Goal: Task Accomplishment & Management: Use online tool/utility

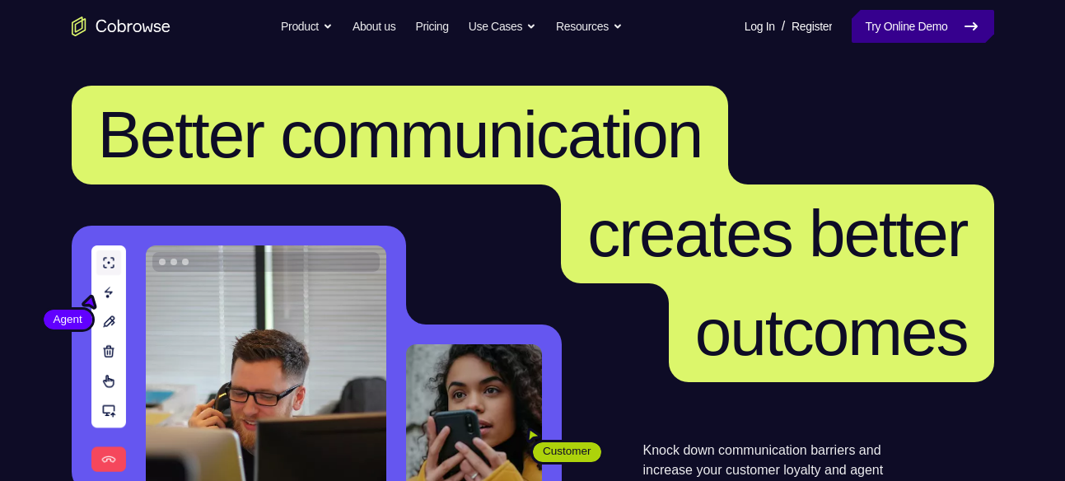
click at [907, 36] on link "Try Online Demo" at bounding box center [922, 26] width 142 height 33
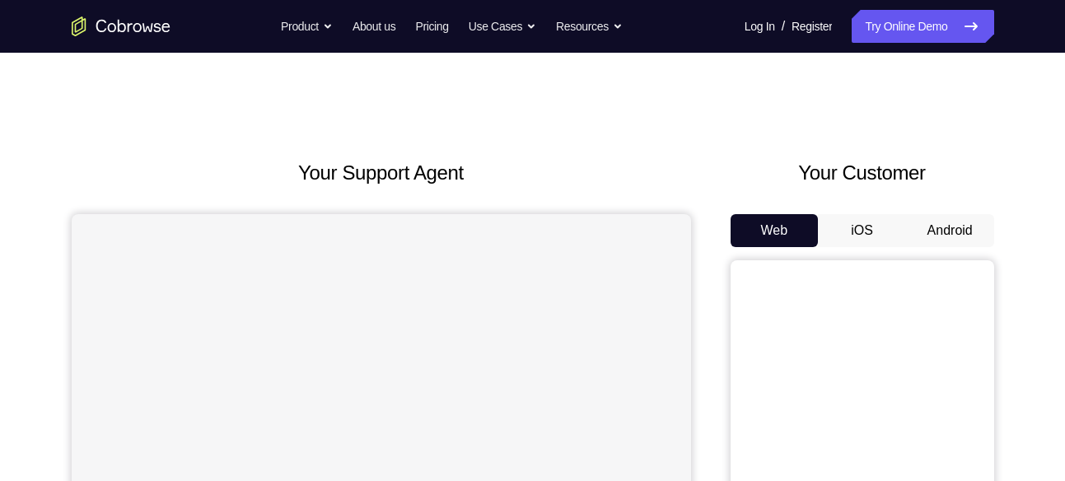
click at [948, 228] on button "Android" at bounding box center [950, 230] width 88 height 33
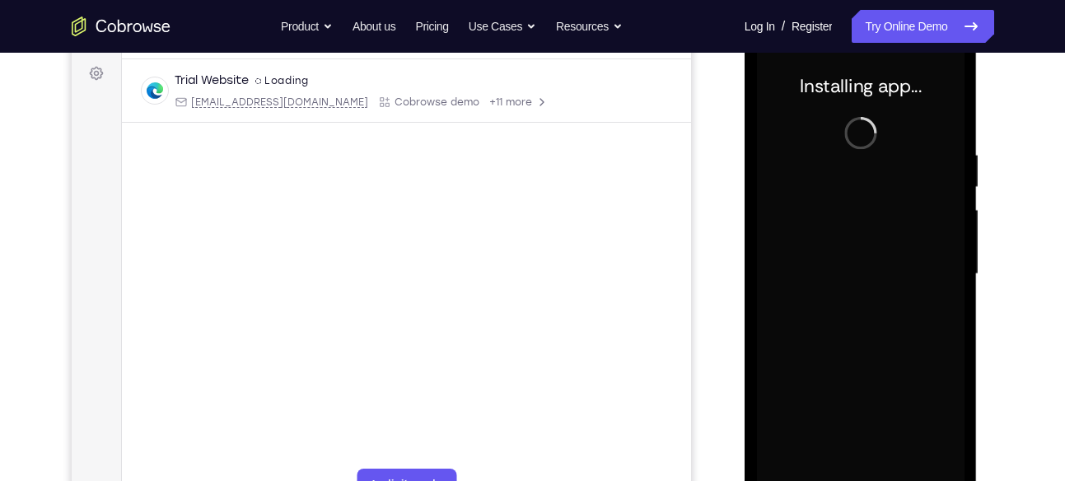
scroll to position [242, 0]
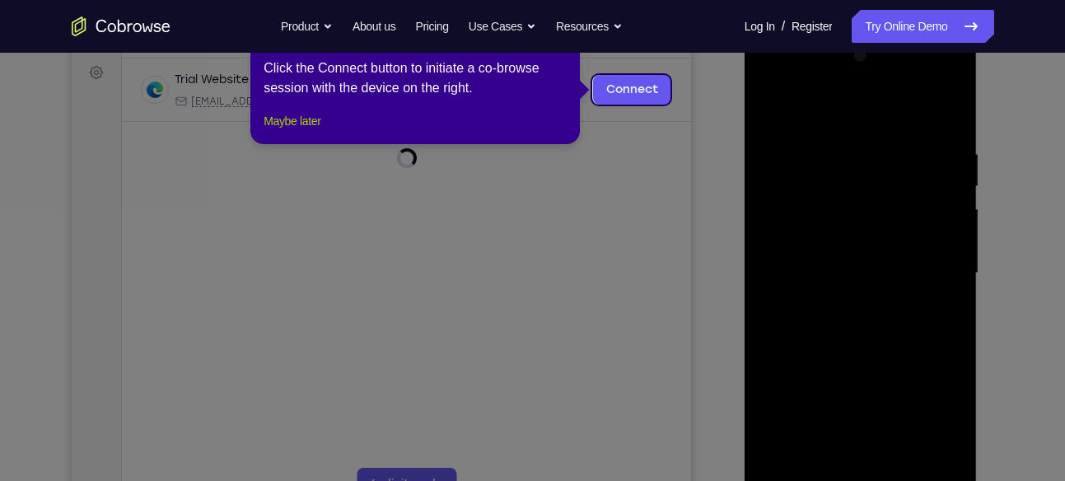
click at [300, 131] on button "Maybe later" at bounding box center [291, 121] width 57 height 20
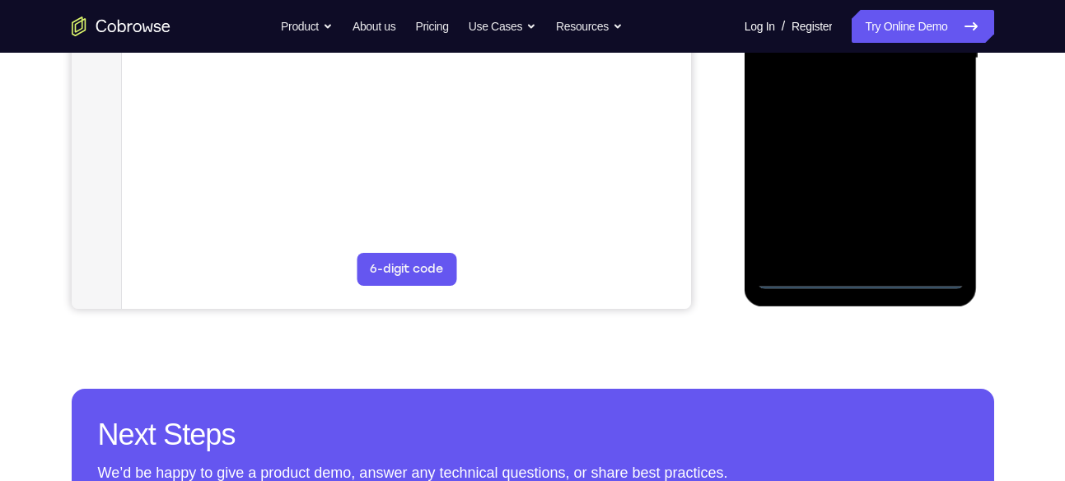
scroll to position [458, 0]
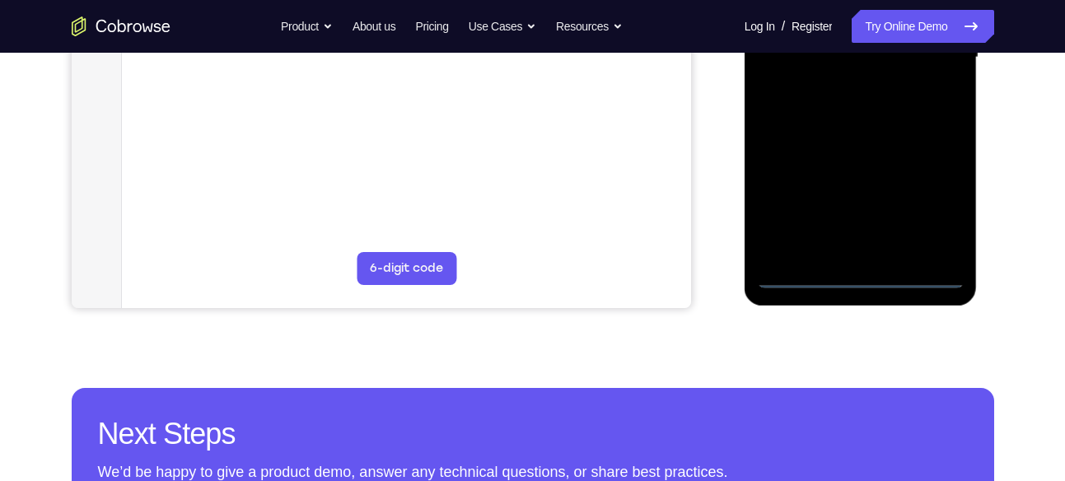
click at [858, 276] on div at bounding box center [860, 57] width 207 height 461
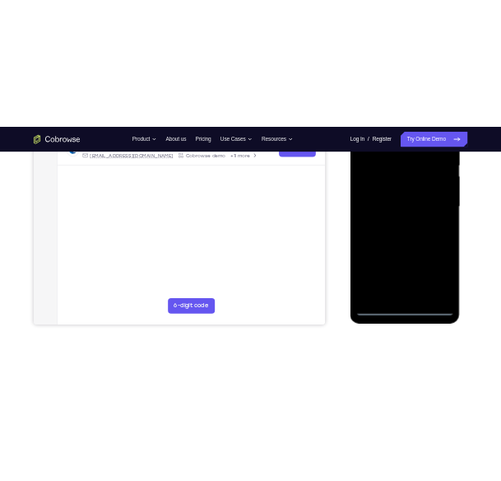
scroll to position [345, 0]
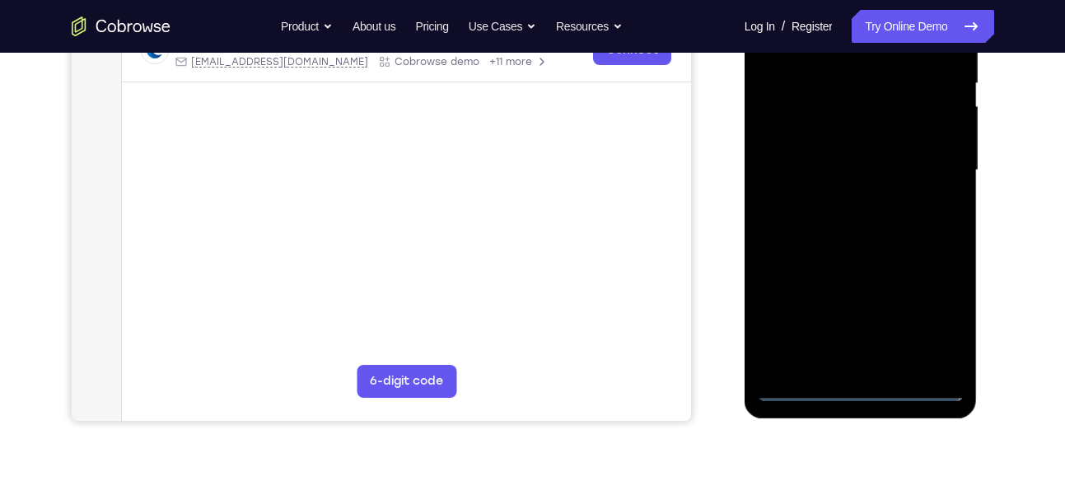
click at [934, 319] on div at bounding box center [860, 170] width 207 height 461
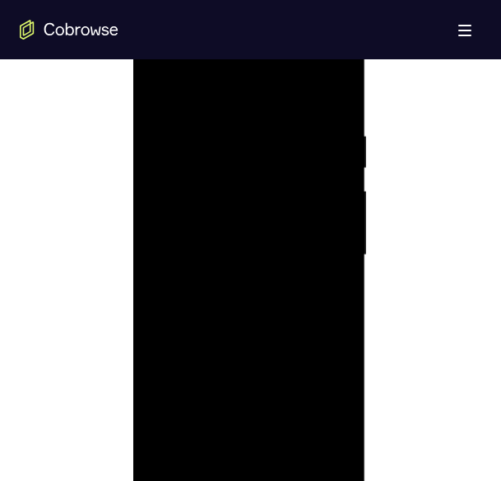
scroll to position [888, 0]
click at [253, 475] on div at bounding box center [249, 254] width 207 height 461
click at [333, 419] on div at bounding box center [249, 269] width 207 height 461
click at [214, 112] on div at bounding box center [249, 269] width 207 height 461
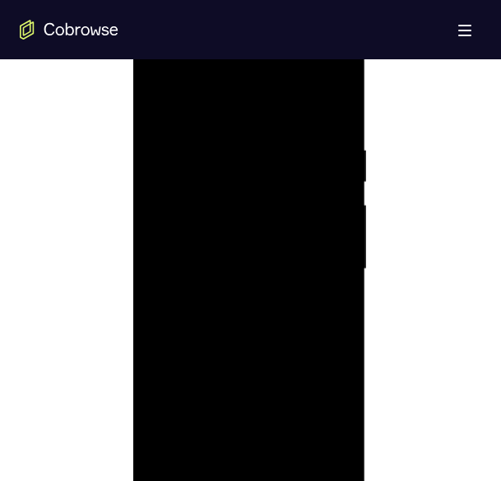
click at [319, 256] on div at bounding box center [249, 269] width 207 height 461
click at [234, 305] on div at bounding box center [249, 269] width 207 height 461
click at [216, 254] on div at bounding box center [249, 269] width 207 height 461
click at [275, 273] on div at bounding box center [249, 269] width 207 height 461
click at [241, 305] on div at bounding box center [249, 269] width 207 height 461
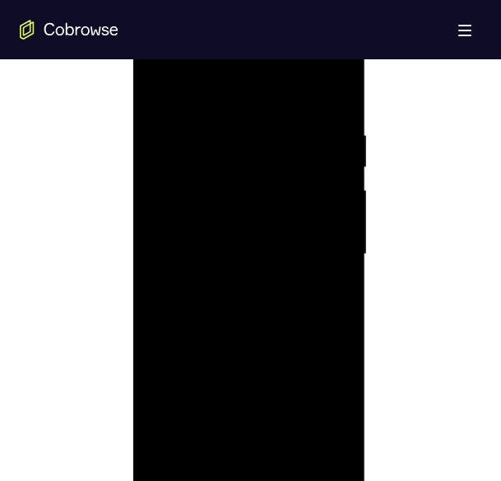
scroll to position [889, 0]
click at [293, 447] on div at bounding box center [249, 253] width 207 height 461
click at [272, 333] on div at bounding box center [249, 253] width 207 height 461
click at [225, 217] on div at bounding box center [249, 239] width 207 height 461
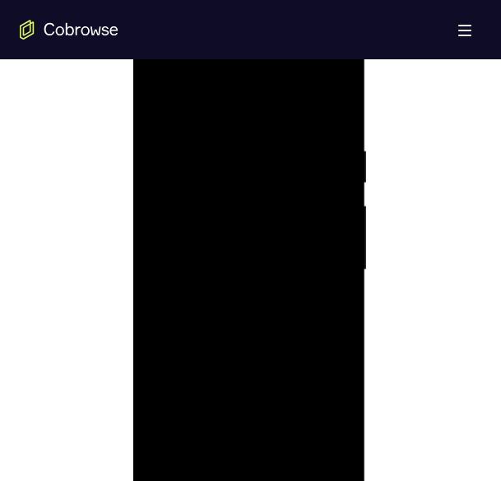
scroll to position [870, 0]
drag, startPoint x: 239, startPoint y: 304, endPoint x: 212, endPoint y: 329, distance: 36.7
click at [212, 329] on div at bounding box center [249, 272] width 207 height 461
drag, startPoint x: 238, startPoint y: 193, endPoint x: 235, endPoint y: 319, distance: 126.8
click at [235, 319] on div at bounding box center [249, 272] width 207 height 461
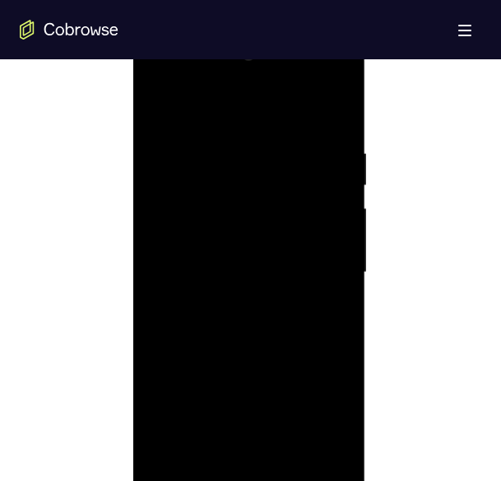
drag, startPoint x: 245, startPoint y: 229, endPoint x: 241, endPoint y: 384, distance: 154.8
click at [241, 384] on div at bounding box center [249, 272] width 207 height 461
drag, startPoint x: 263, startPoint y: 179, endPoint x: 265, endPoint y: 417, distance: 237.1
click at [265, 417] on div at bounding box center [249, 272] width 207 height 461
drag, startPoint x: 265, startPoint y: 335, endPoint x: 309, endPoint y: 51, distance: 287.4
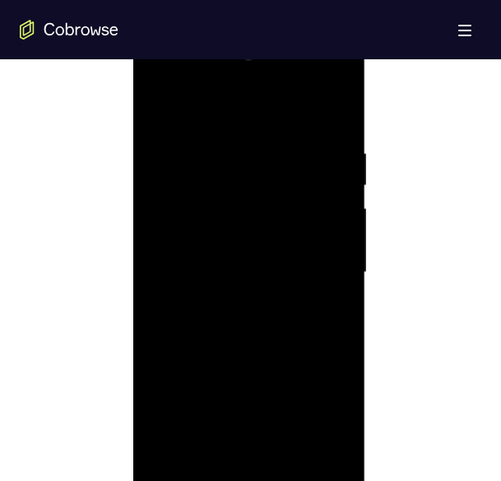
click at [309, 51] on div at bounding box center [249, 272] width 207 height 461
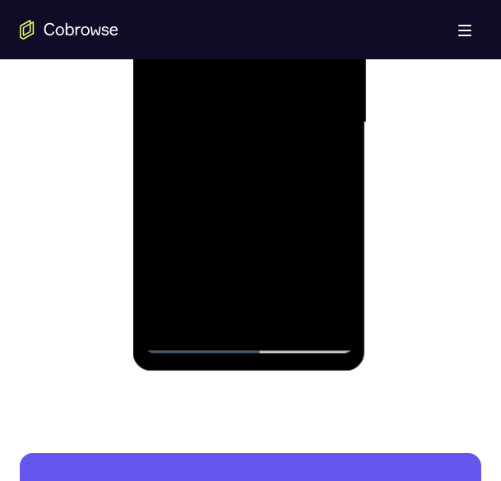
scroll to position [997, 0]
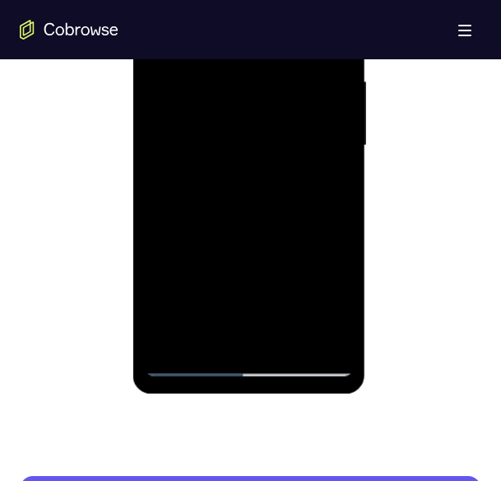
click at [326, 188] on div at bounding box center [249, 145] width 207 height 461
click at [188, 363] on div at bounding box center [249, 145] width 207 height 461
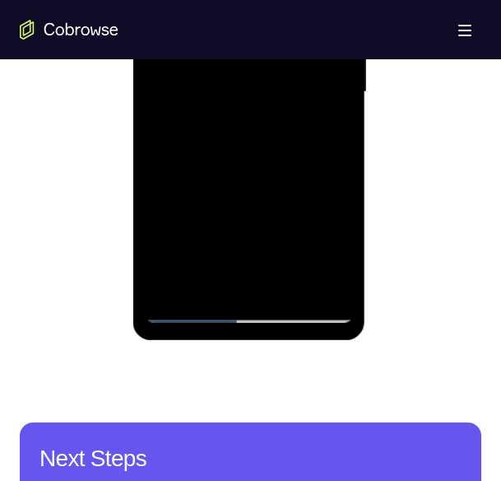
scroll to position [1051, 0]
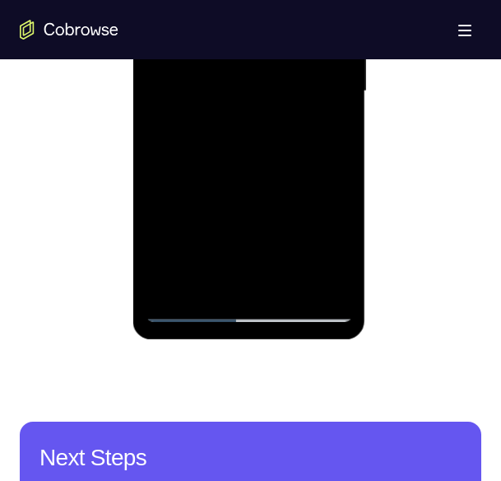
click at [188, 307] on div at bounding box center [249, 91] width 207 height 461
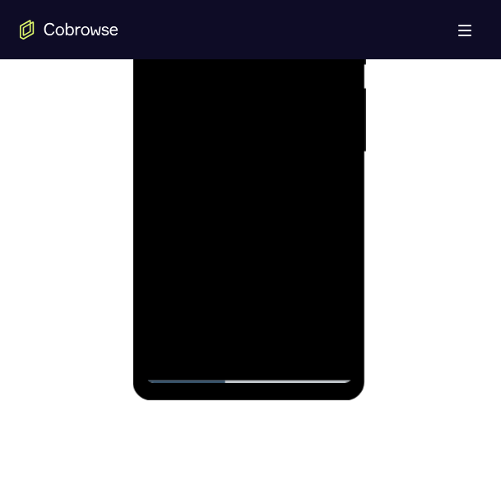
scroll to position [990, 0]
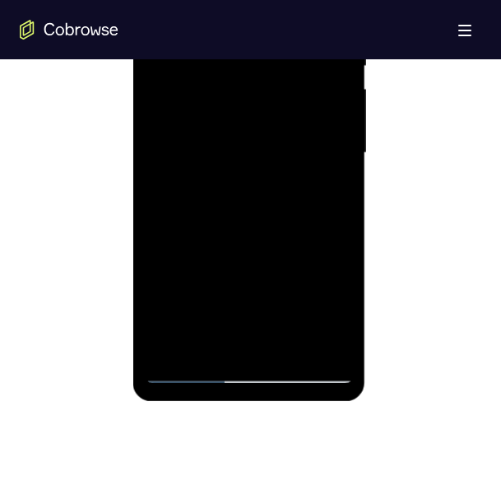
click at [208, 353] on div at bounding box center [249, 153] width 207 height 461
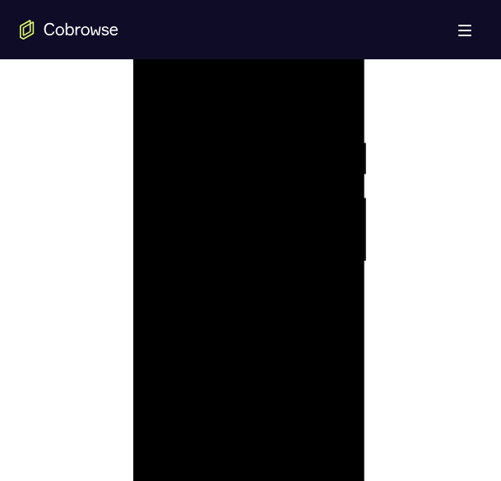
scroll to position [880, 0]
click at [216, 89] on div at bounding box center [249, 262] width 207 height 461
click at [218, 144] on div at bounding box center [249, 262] width 207 height 461
click at [319, 306] on div at bounding box center [249, 253] width 207 height 461
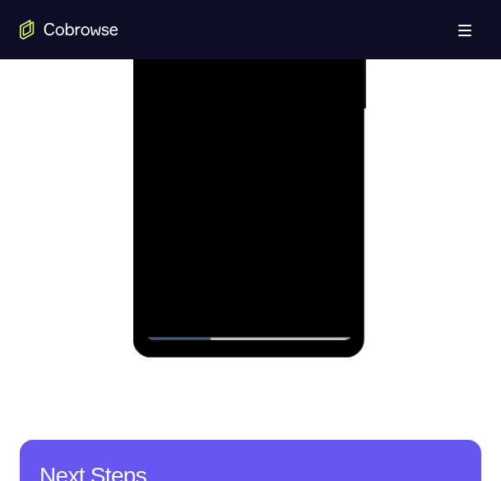
scroll to position [1034, 0]
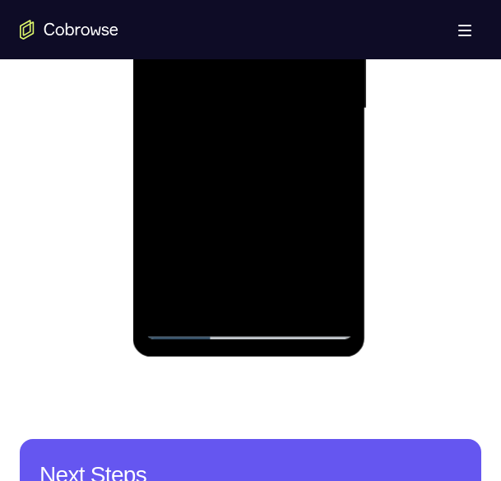
click at [190, 324] on div at bounding box center [249, 108] width 207 height 461
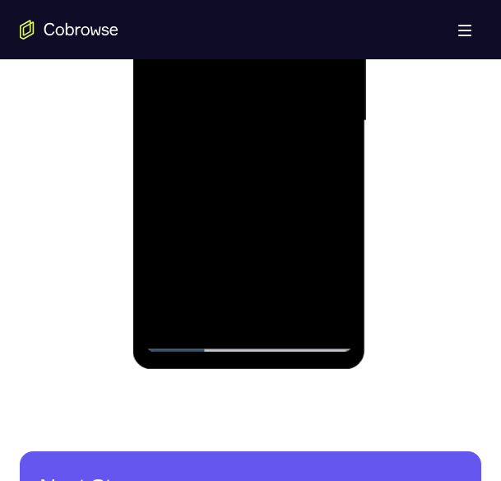
scroll to position [1023, 0]
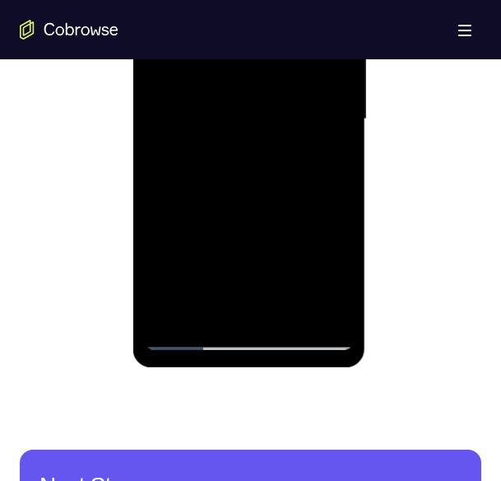
drag, startPoint x: 229, startPoint y: 252, endPoint x: 245, endPoint y: 146, distance: 107.5
click at [245, 146] on div at bounding box center [249, 119] width 207 height 461
drag, startPoint x: 263, startPoint y: 250, endPoint x: 271, endPoint y: 137, distance: 113.0
click at [271, 137] on div at bounding box center [249, 119] width 207 height 461
drag, startPoint x: 262, startPoint y: 249, endPoint x: 294, endPoint y: 116, distance: 136.4
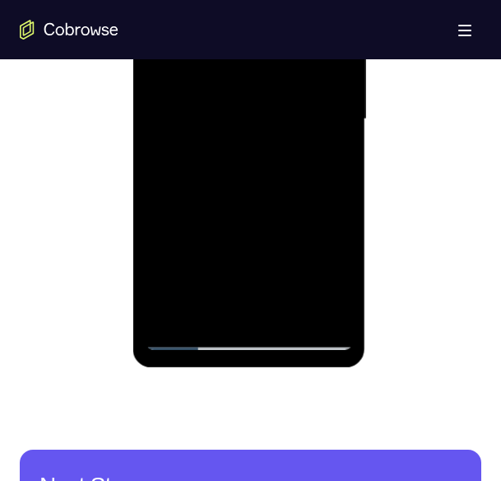
click at [294, 116] on div at bounding box center [249, 119] width 207 height 461
drag, startPoint x: 249, startPoint y: 260, endPoint x: 249, endPoint y: 117, distance: 143.3
click at [249, 117] on div at bounding box center [249, 119] width 207 height 461
click at [345, 290] on div at bounding box center [249, 119] width 207 height 461
click at [260, 263] on div at bounding box center [249, 119] width 207 height 461
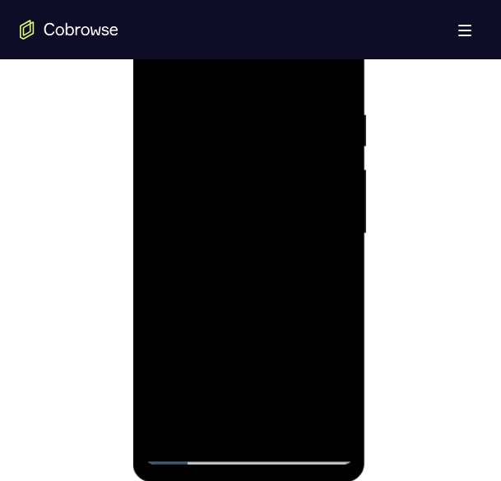
scroll to position [910, 0]
click at [259, 379] on div at bounding box center [249, 232] width 207 height 461
click at [341, 237] on div at bounding box center [249, 232] width 207 height 461
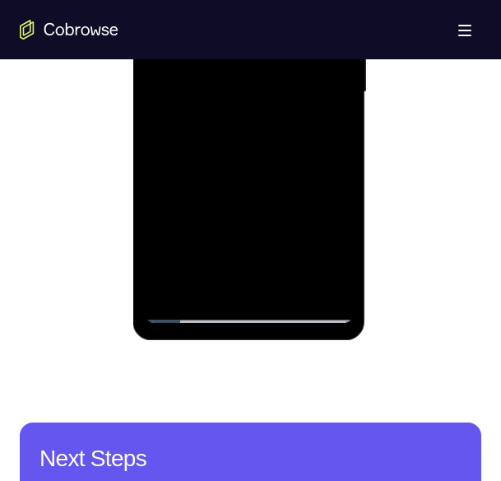
scroll to position [1051, 0]
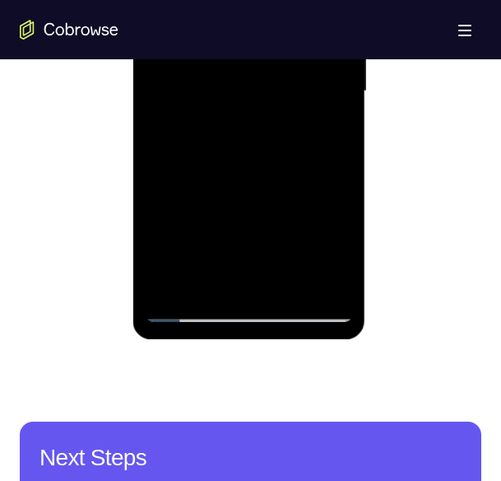
click at [189, 310] on div at bounding box center [249, 91] width 207 height 461
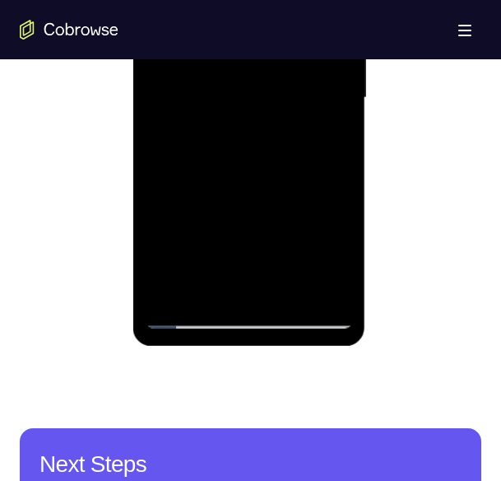
scroll to position [1040, 0]
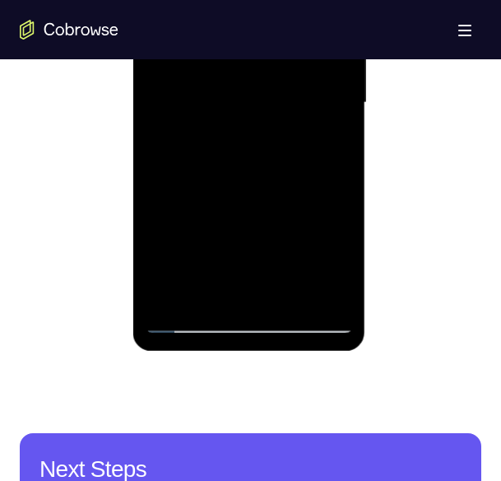
drag, startPoint x: 260, startPoint y: 249, endPoint x: 293, endPoint y: 86, distance: 166.3
click at [293, 86] on div at bounding box center [249, 102] width 207 height 461
click at [253, 252] on div at bounding box center [249, 102] width 207 height 461
click at [207, 192] on div at bounding box center [249, 102] width 207 height 461
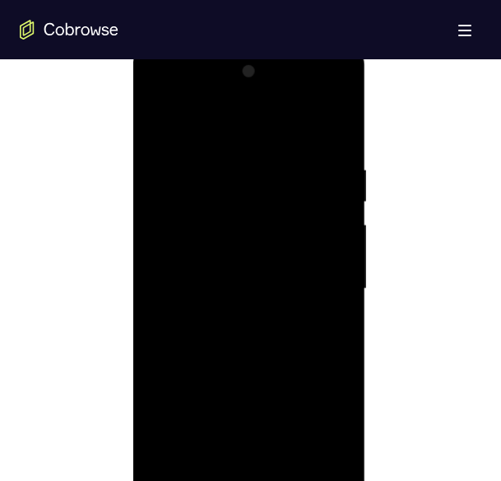
scroll to position [855, 0]
drag, startPoint x: 254, startPoint y: 177, endPoint x: 250, endPoint y: 422, distance: 245.4
click at [250, 422] on div at bounding box center [249, 288] width 207 height 461
click at [178, 165] on div at bounding box center [249, 288] width 207 height 461
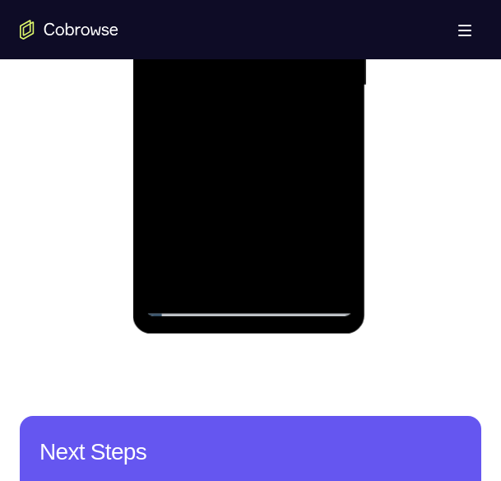
scroll to position [1063, 0]
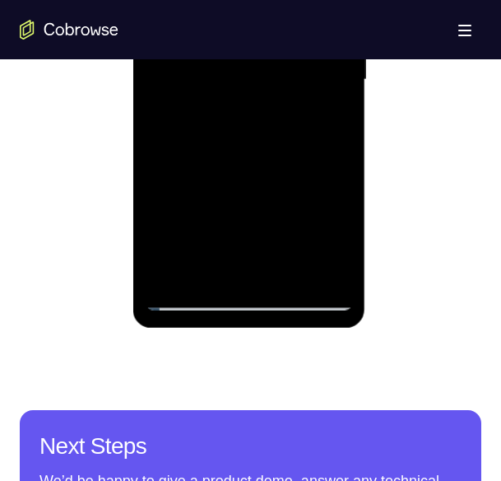
click at [190, 302] on div at bounding box center [249, 79] width 207 height 461
click at [263, 240] on div at bounding box center [249, 79] width 207 height 461
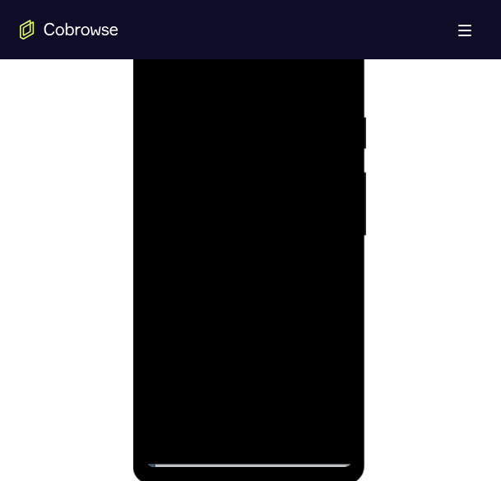
scroll to position [882, 0]
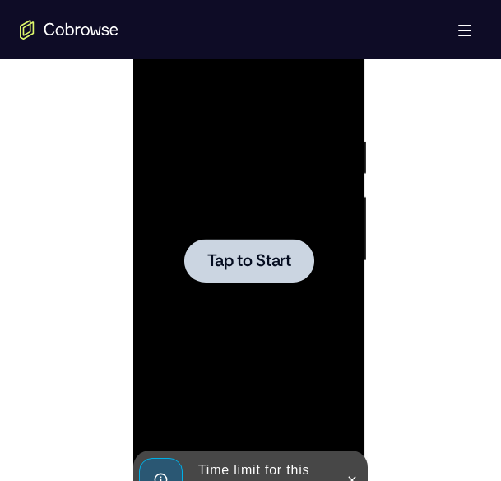
click at [249, 284] on div at bounding box center [249, 260] width 207 height 461
